Goal: Book appointment/travel/reservation

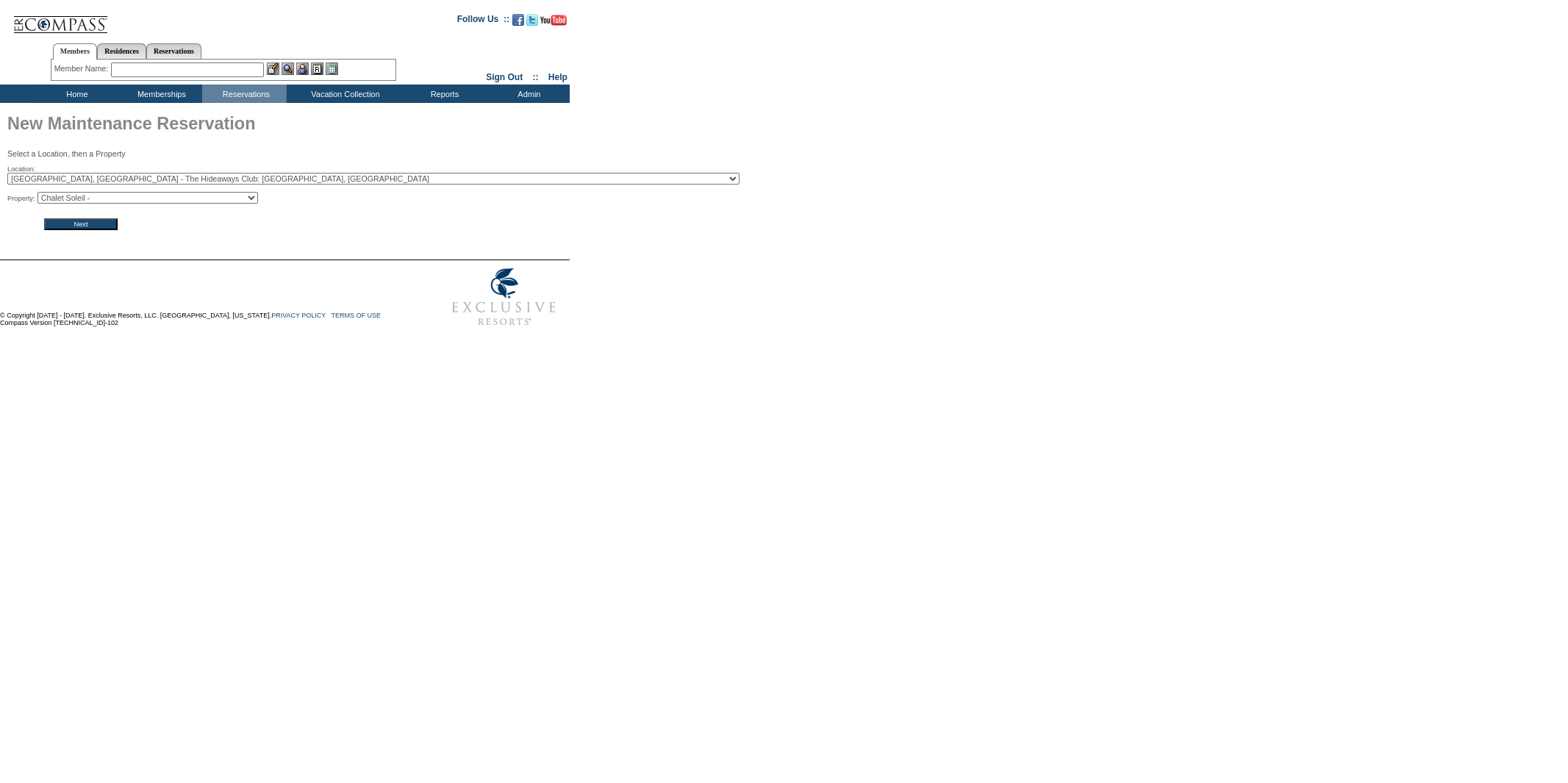
click at [68, 228] on input "Next" at bounding box center [81, 224] width 74 height 12
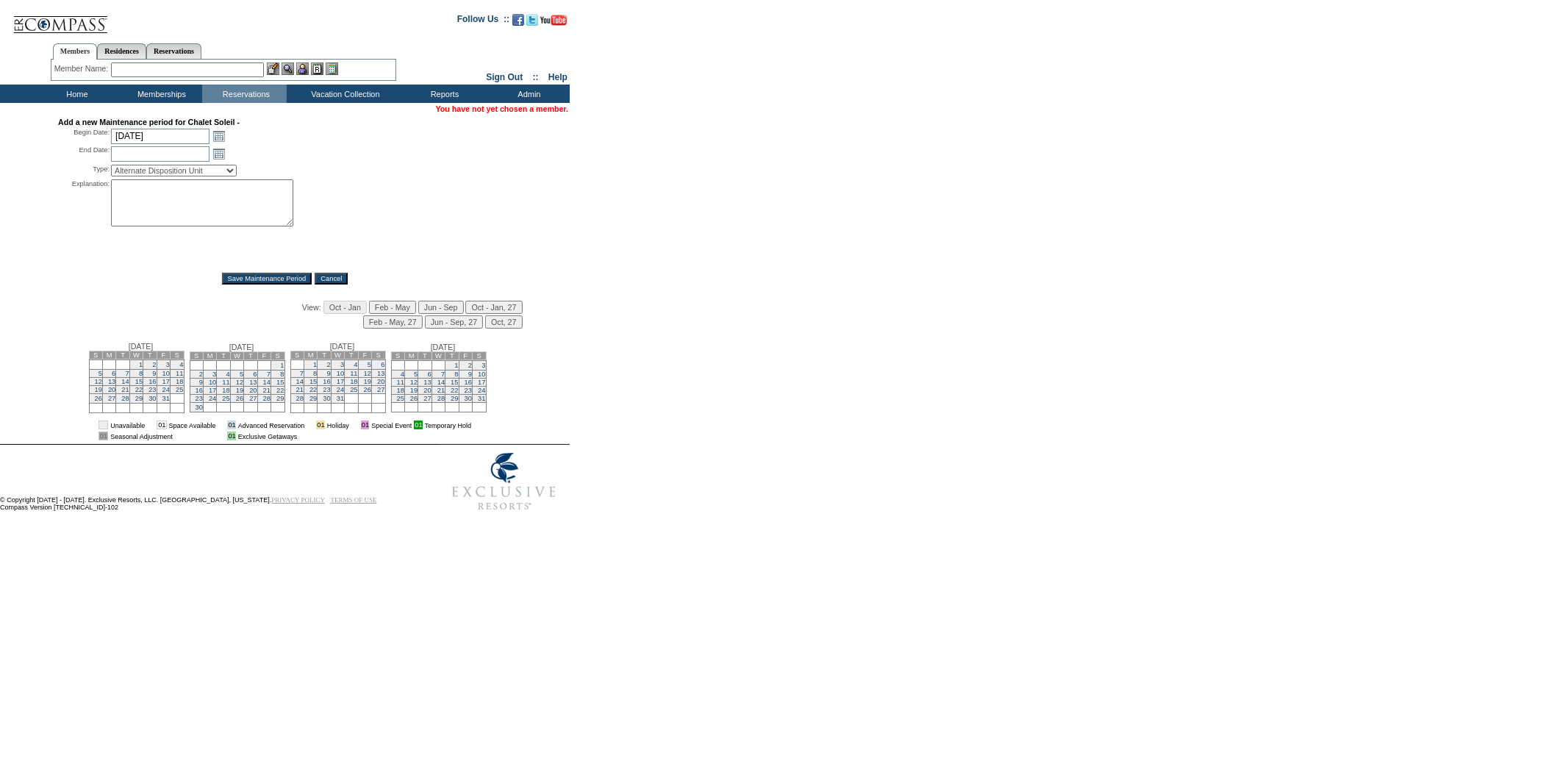
click at [136, 71] on input "text" at bounding box center [187, 69] width 153 height 15
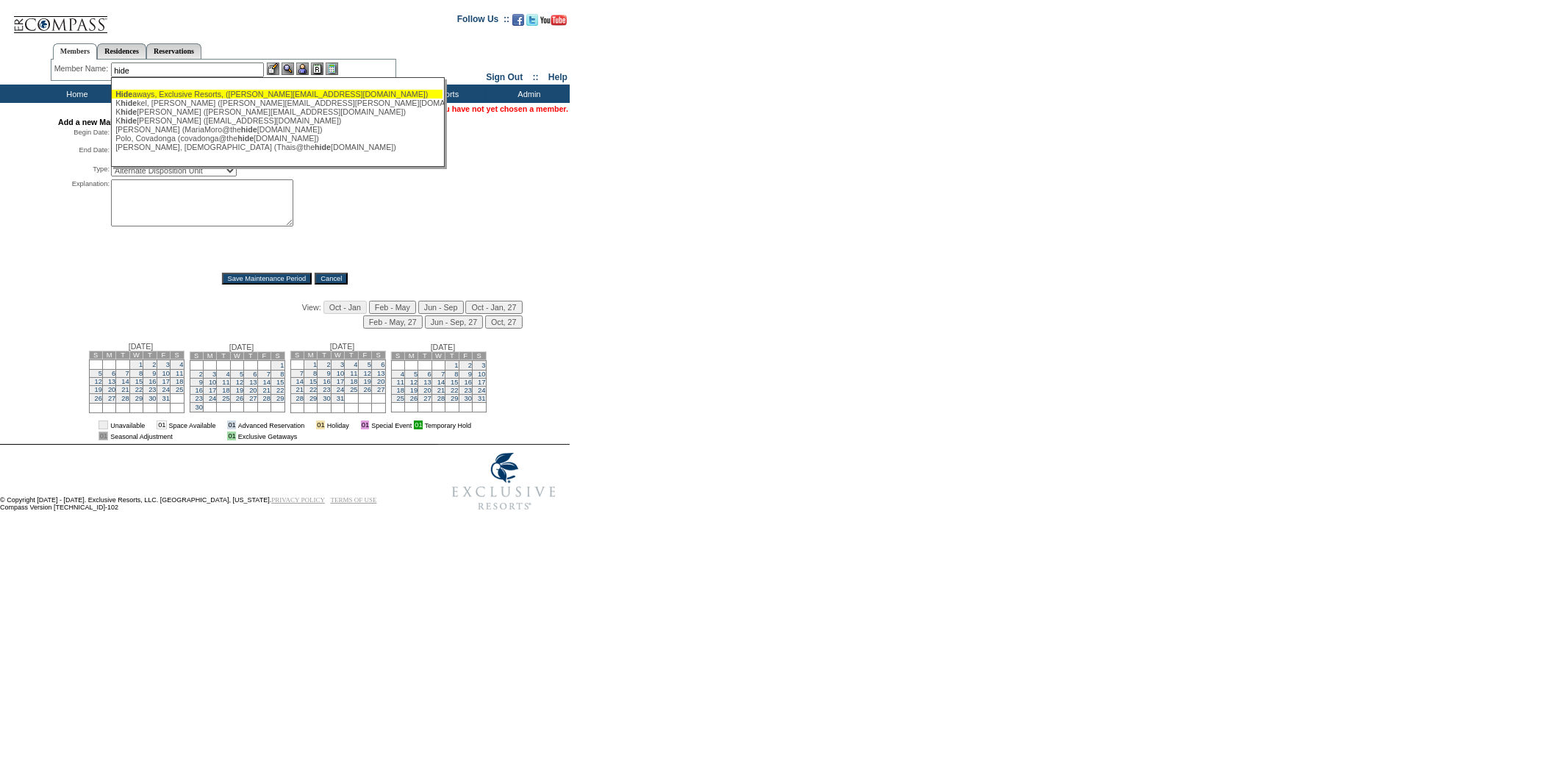
click at [161, 86] on ul "Hide aways, Exclusive Resorts, (dorr@exclusiveresorts.com) K hide kel, Inna (in…" at bounding box center [277, 121] width 331 height 69
click at [159, 90] on div "Hide aways, Exclusive Resorts, (dorr@exclusiveresorts.com)" at bounding box center [277, 94] width 323 height 8
type input "Hideaways, Exclusive Resorts, (dorr@exclusiveresorts.com)"
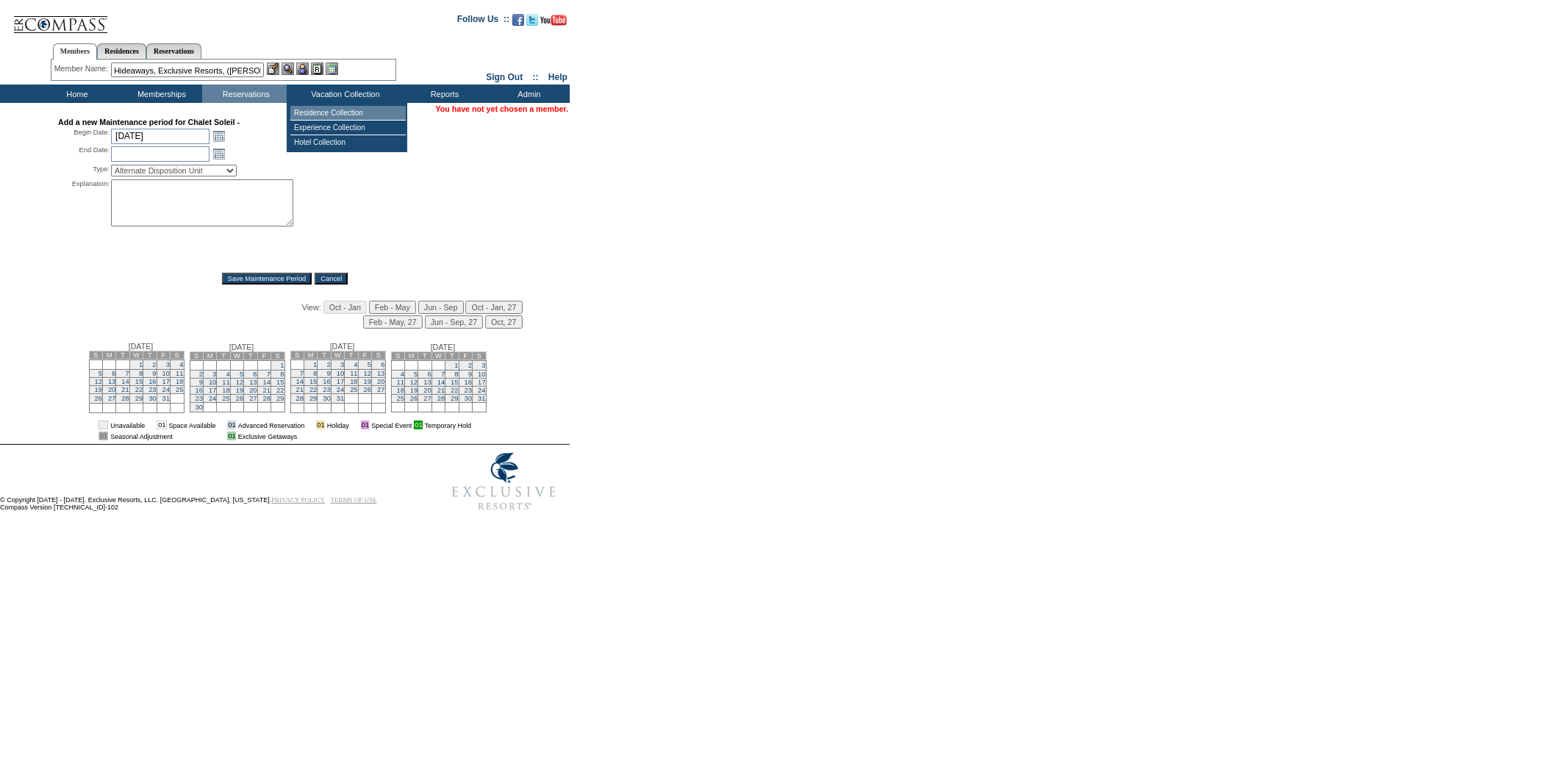
click at [322, 114] on td "Residence Collection" at bounding box center [348, 113] width 115 height 15
